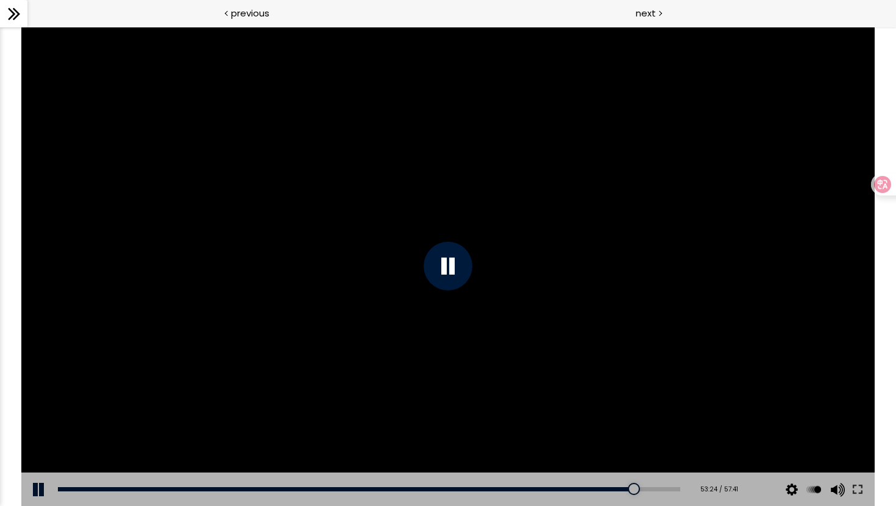
scroll to position [1054, 0]
click at [14, 15] on icon at bounding box center [14, 14] width 18 height 18
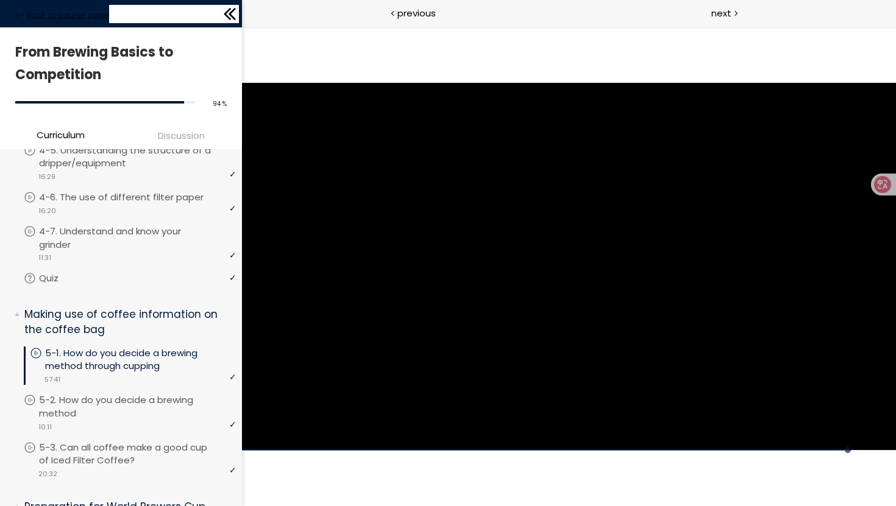
click at [69, 15] on span "Back to course page" at bounding box center [67, 15] width 83 height 12
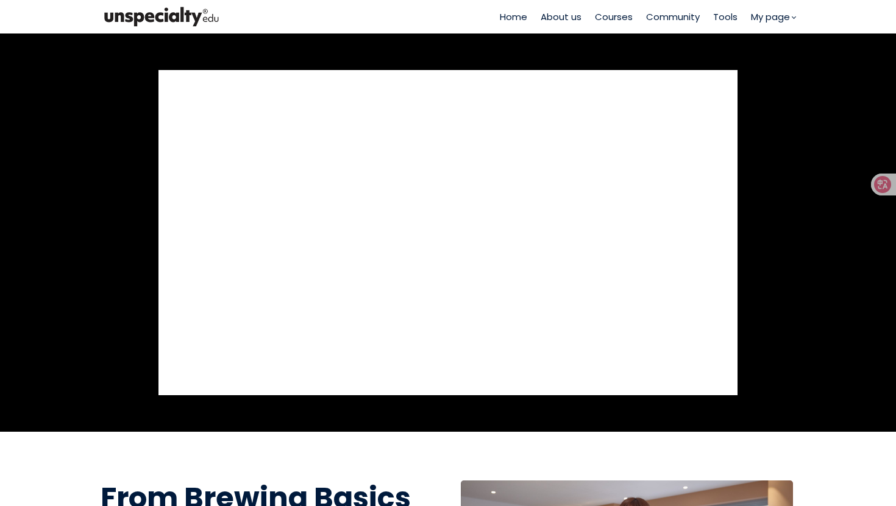
click at [667, 21] on span "Community" at bounding box center [673, 17] width 54 height 14
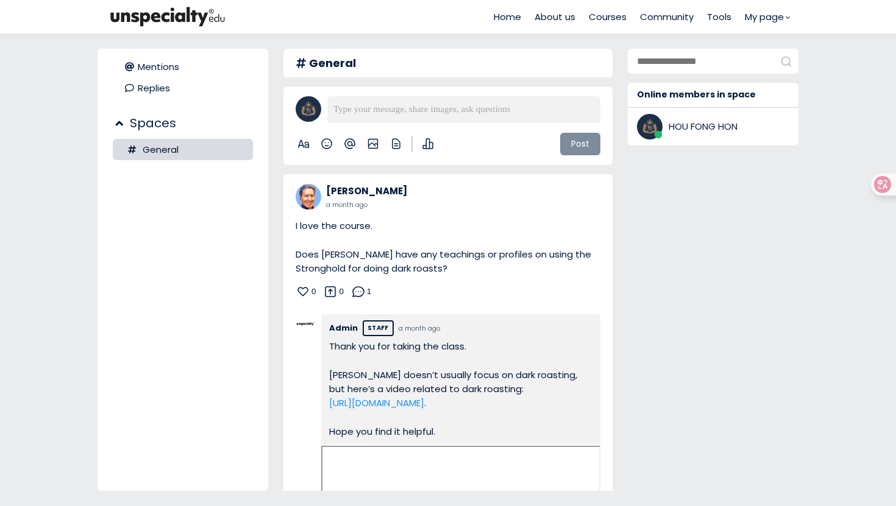
click at [663, 26] on div "Home About us Courses Community Tools My page" at bounding box center [642, 17] width 296 height 34
click at [717, 15] on span "Tools" at bounding box center [719, 17] width 24 height 14
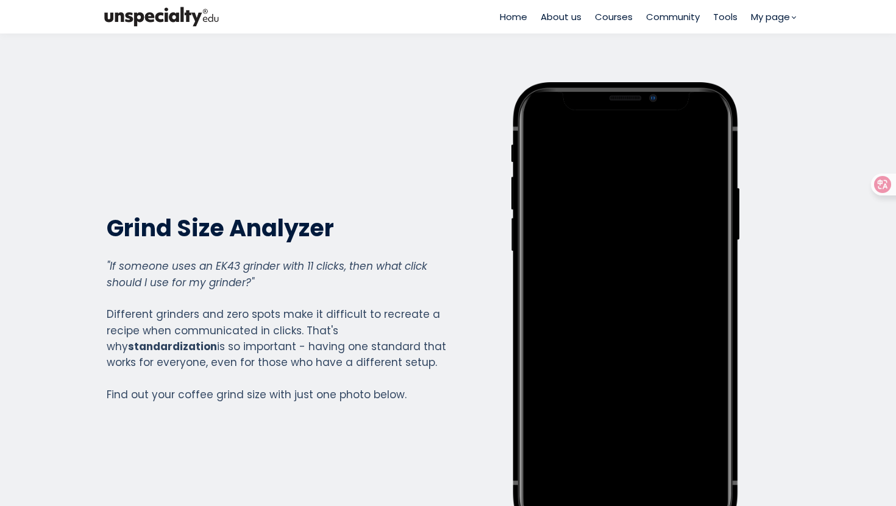
scroll to position [881, 488]
click at [759, 22] on span "My page" at bounding box center [770, 17] width 39 height 14
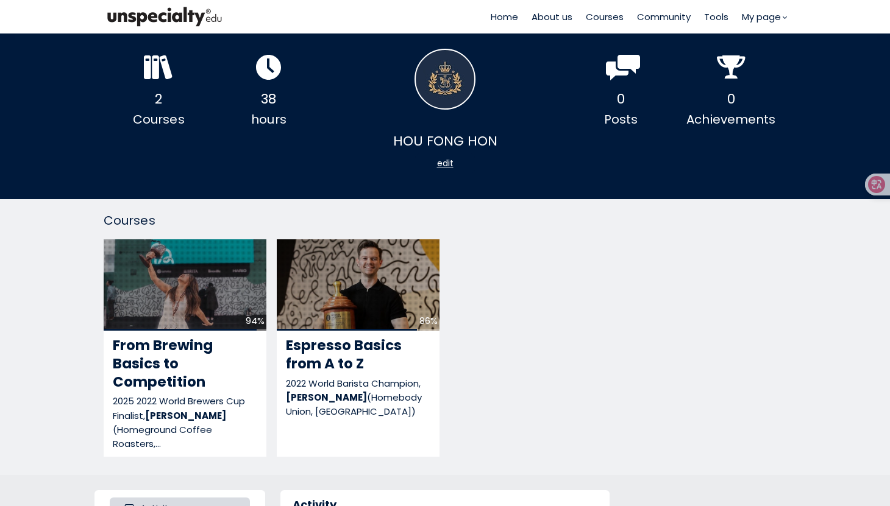
click at [614, 18] on span "Courses" at bounding box center [605, 17] width 38 height 14
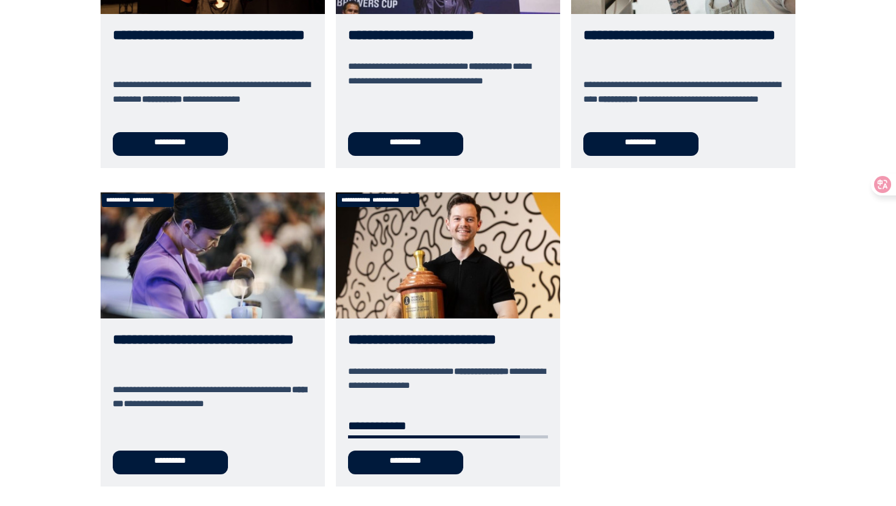
scroll to position [569, 0]
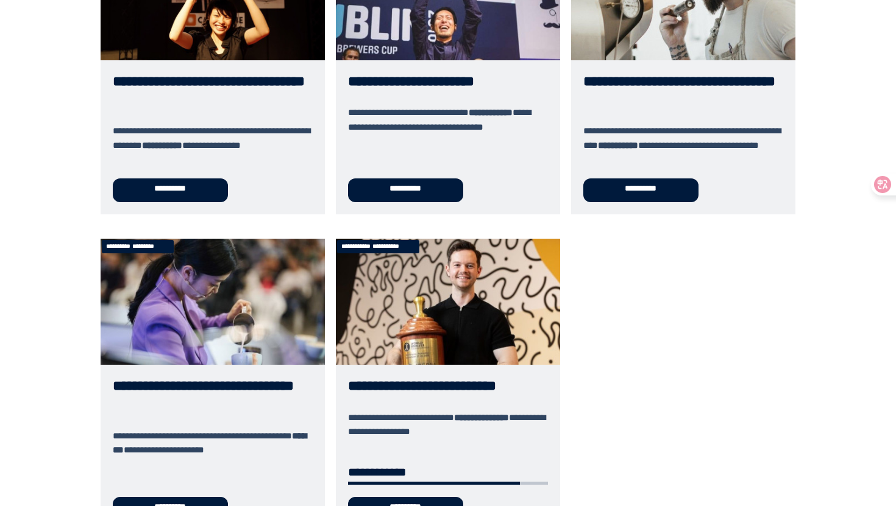
click at [213, 295] on link "**********" at bounding box center [213, 386] width 224 height 294
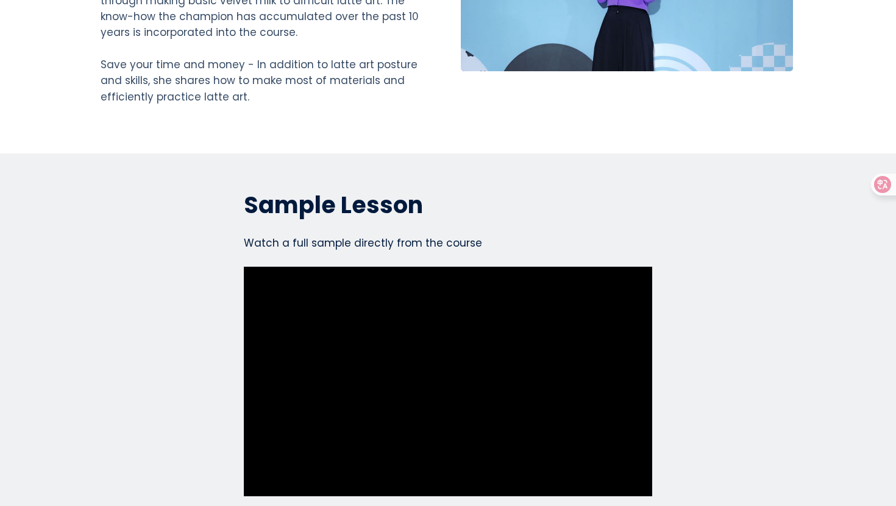
scroll to position [3130, 0]
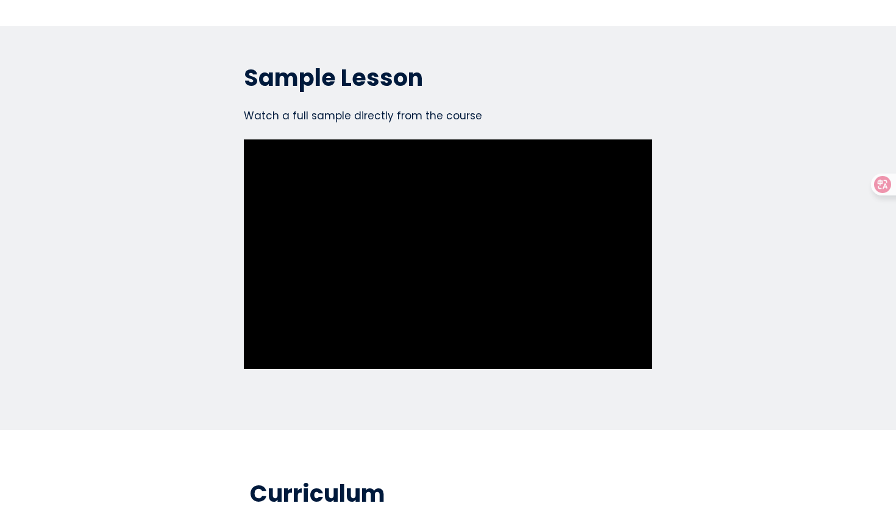
scroll to position [3085, 0]
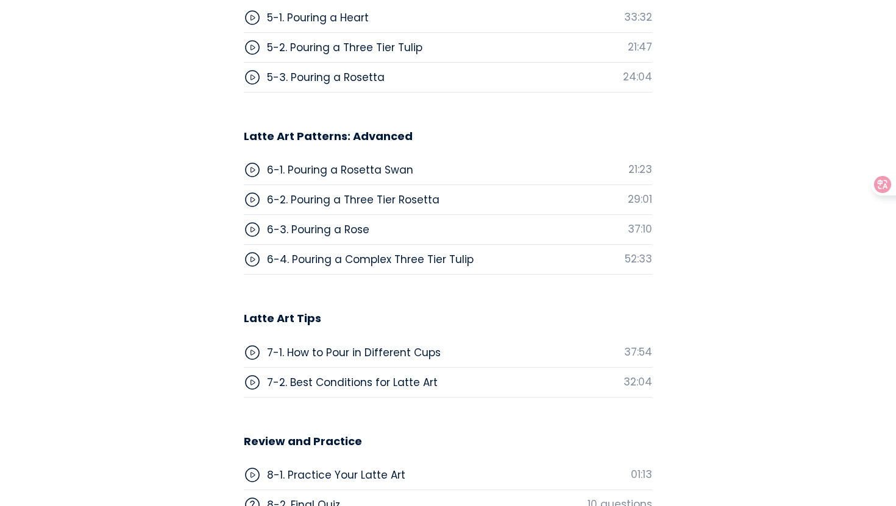
scroll to position [4214, 0]
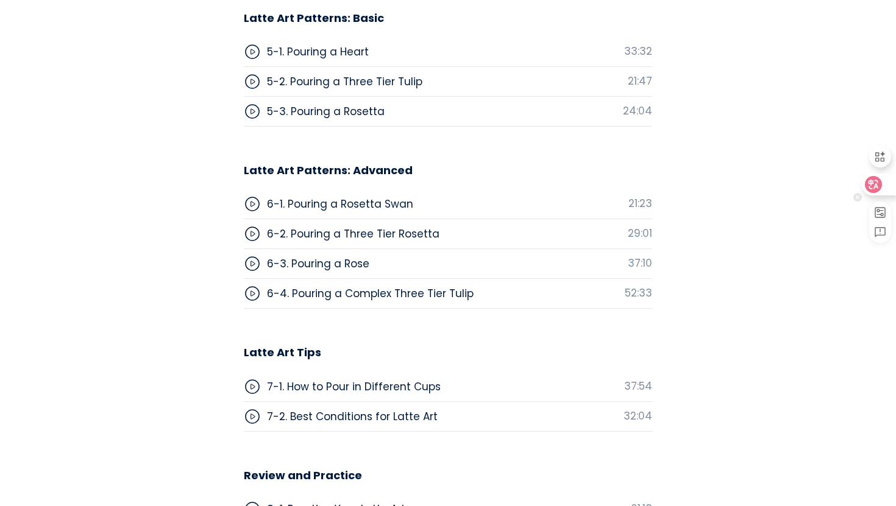
click at [880, 185] on icon at bounding box center [873, 184] width 17 height 17
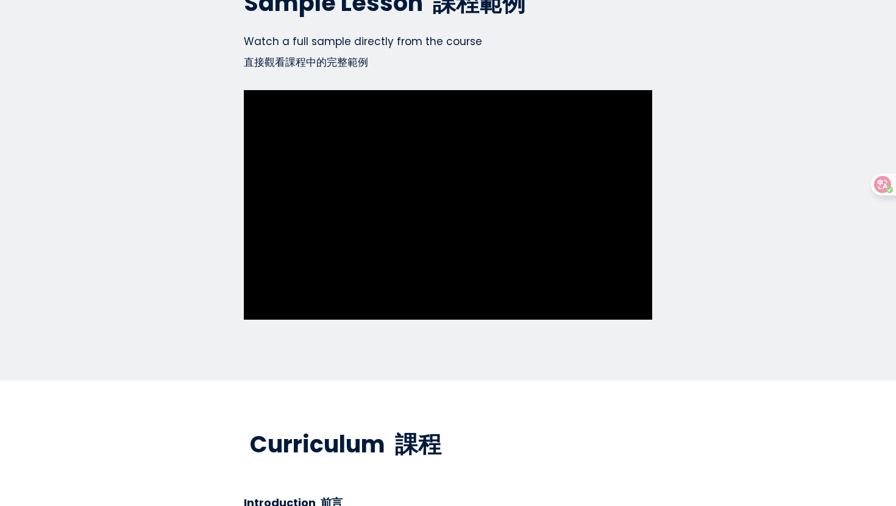
scroll to position [3881, 0]
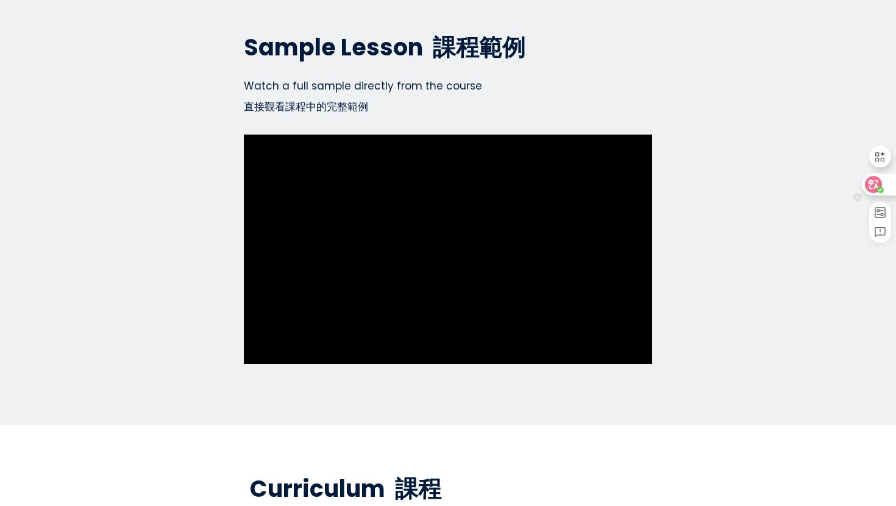
click at [874, 186] on icon at bounding box center [874, 185] width 10 height 10
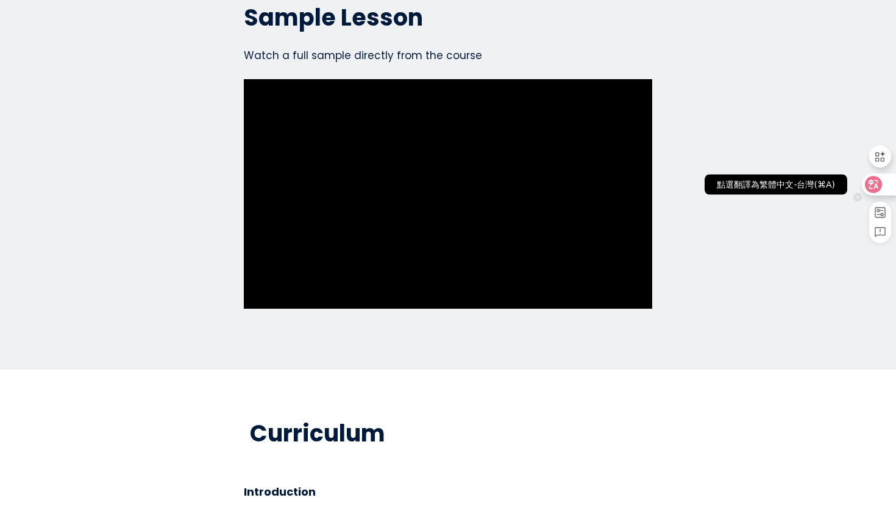
click at [874, 186] on icon at bounding box center [874, 185] width 10 height 10
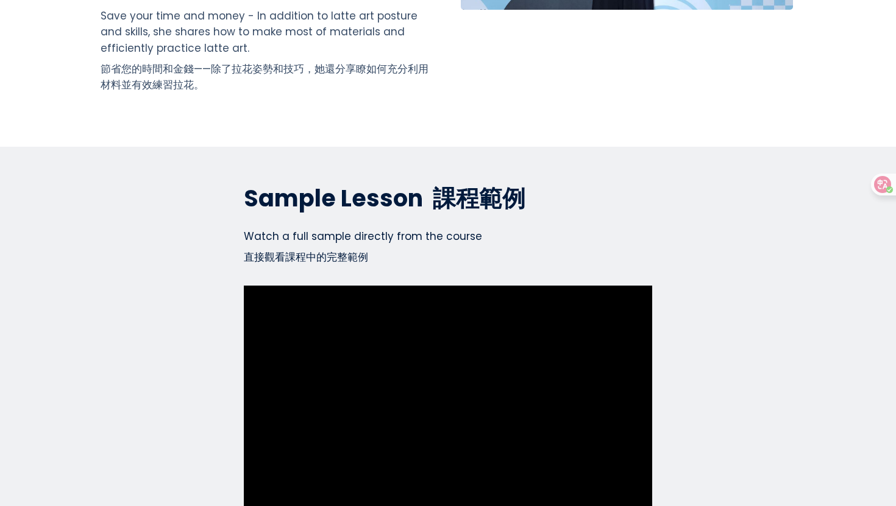
scroll to position [3342, 0]
